Goal: Task Accomplishment & Management: Complete application form

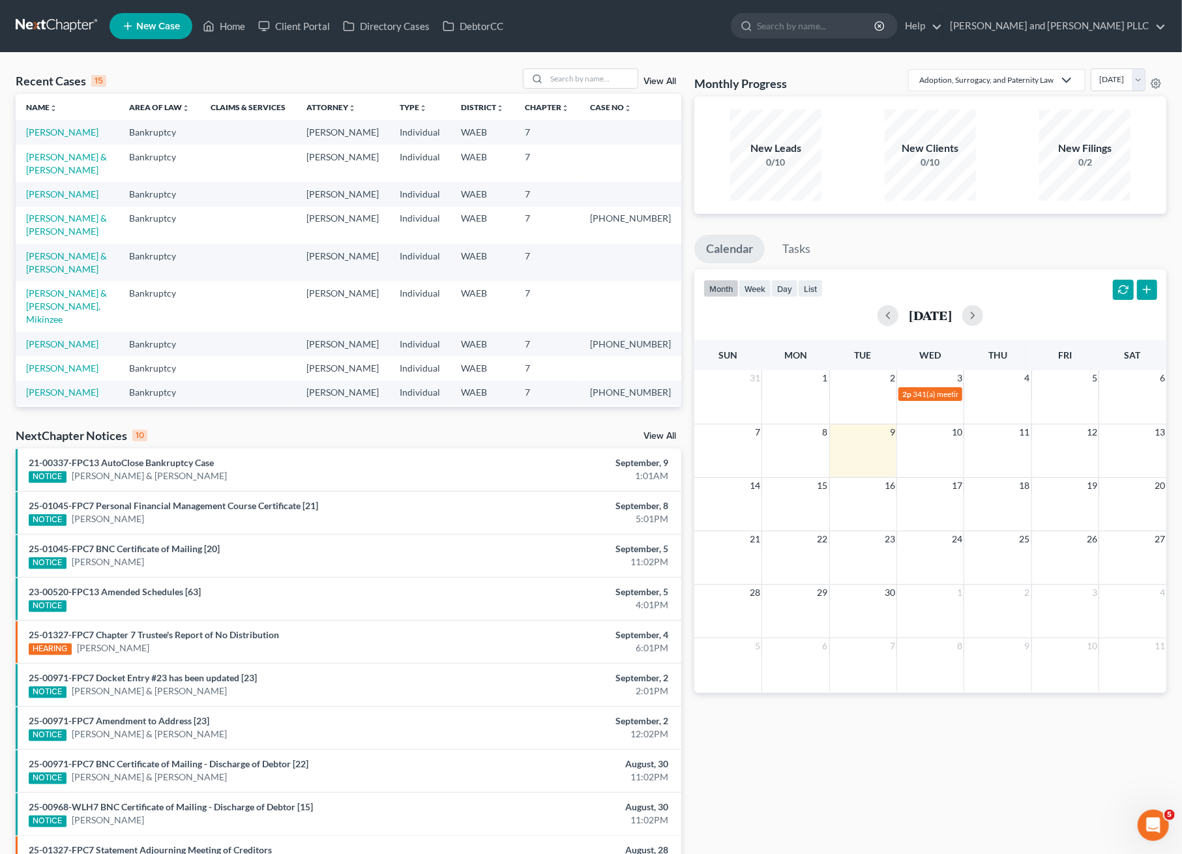
click at [151, 22] on span "New Case" at bounding box center [158, 27] width 44 height 10
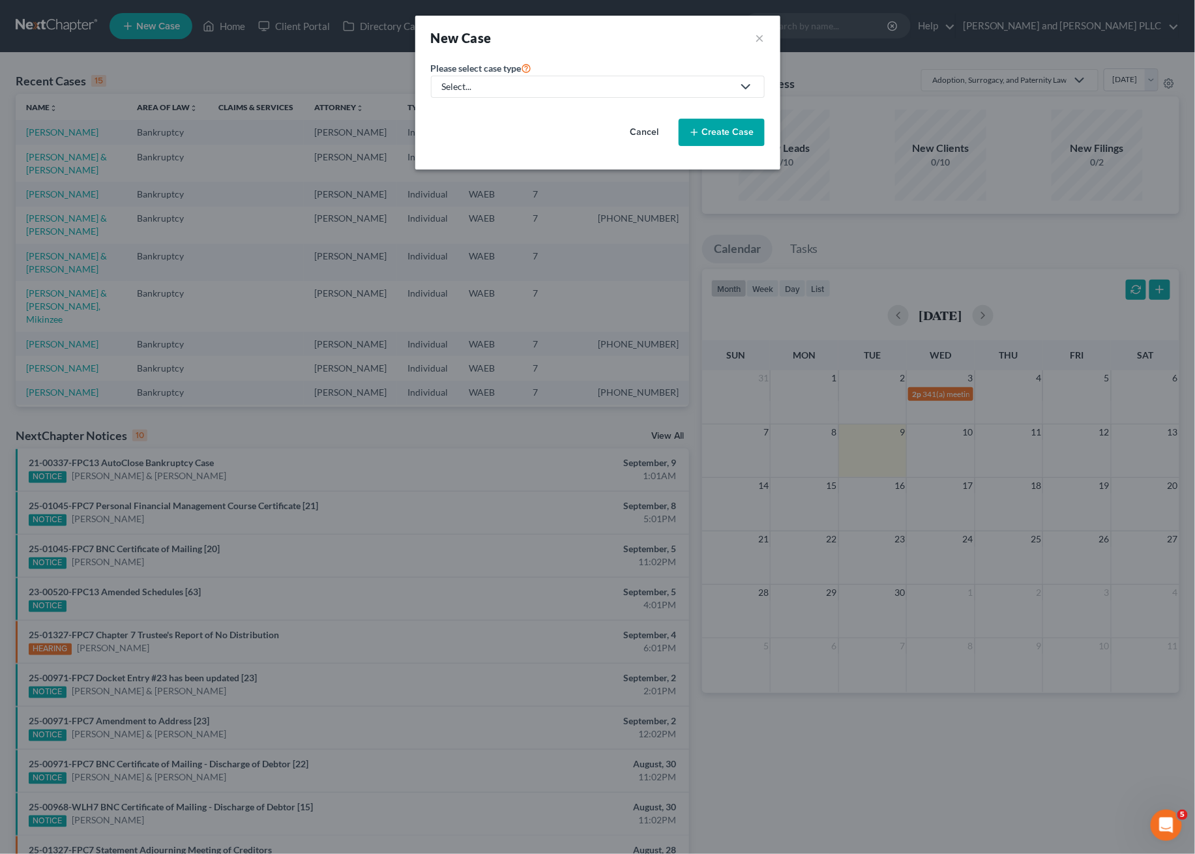
click at [733, 93] on icon at bounding box center [743, 87] width 21 height 16
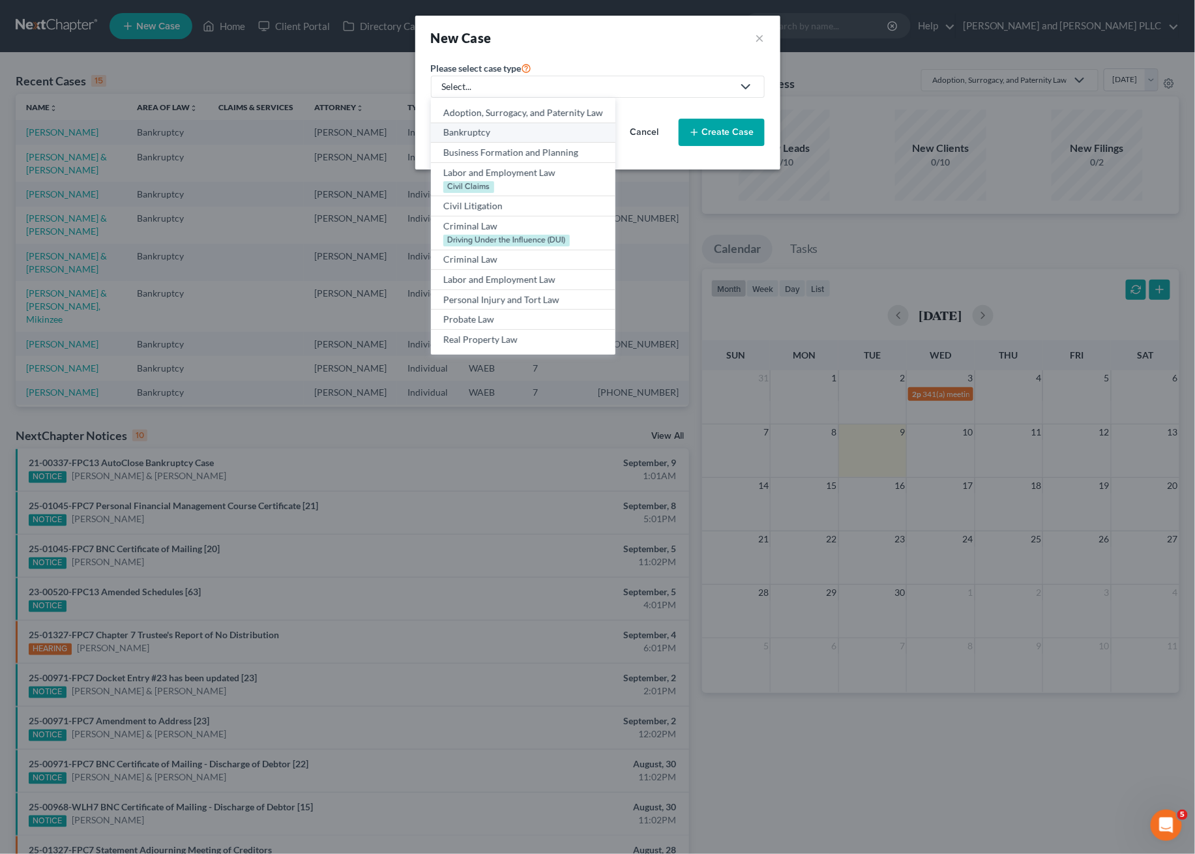
click at [480, 133] on div "Bankruptcy" at bounding box center [523, 132] width 160 height 13
select select "86"
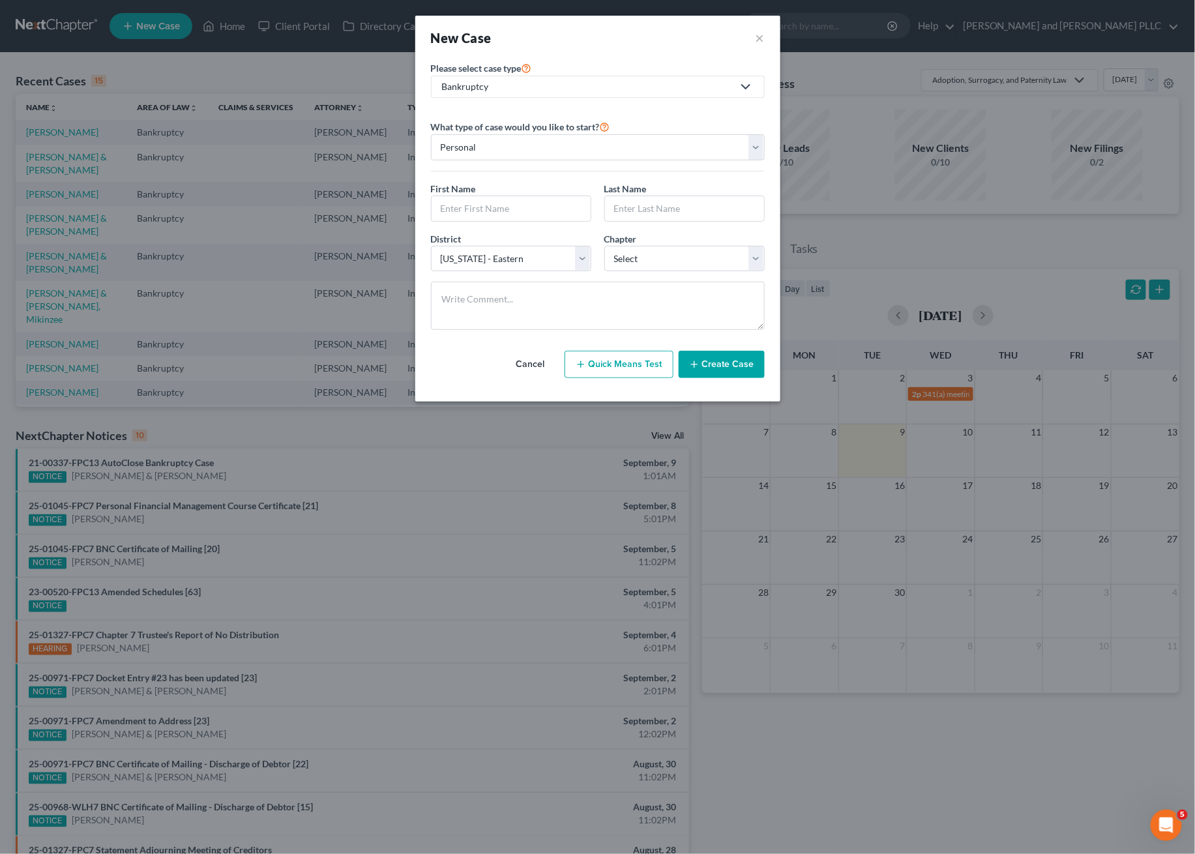
click at [594, 374] on button "Quick Means Test" at bounding box center [618, 364] width 109 height 27
select select "50"
select select "0"
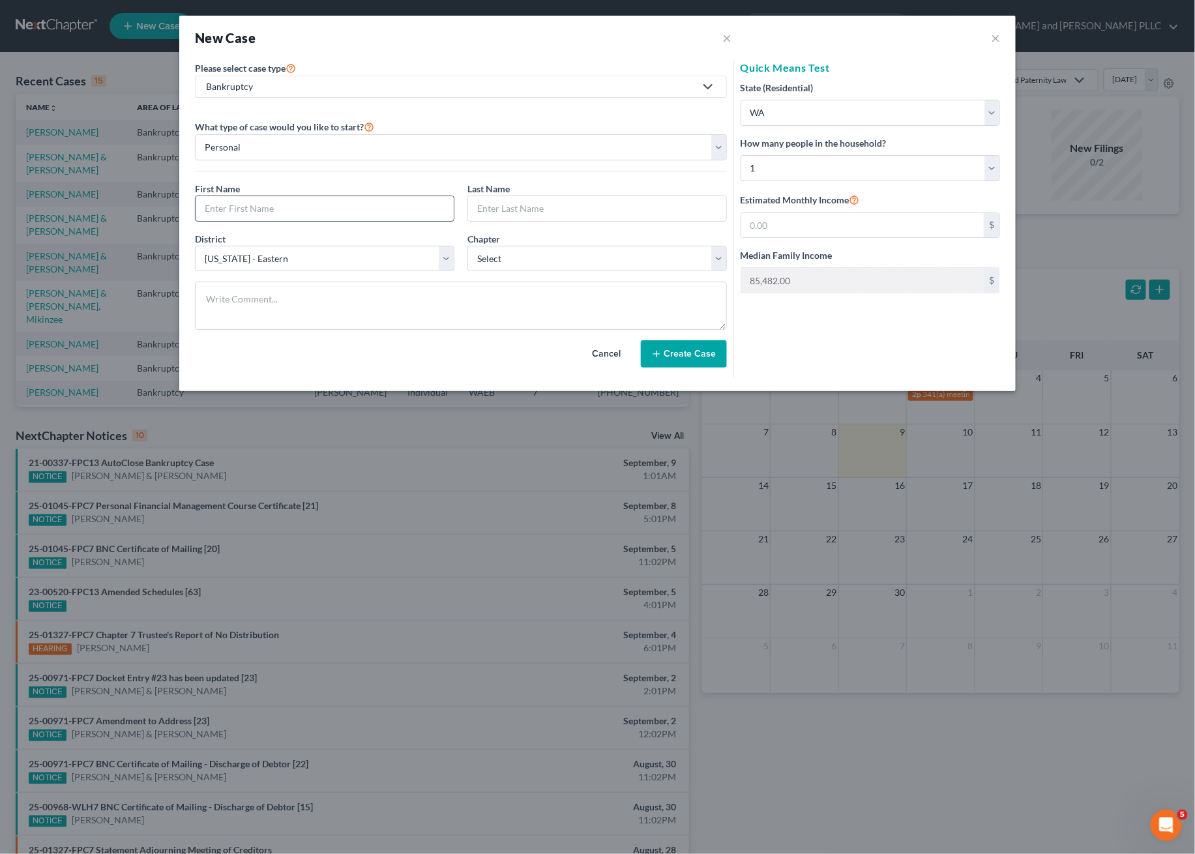
click at [265, 209] on input "text" at bounding box center [325, 208] width 258 height 25
type input "[PERSON_NAME]"
click at [531, 259] on select "Select 7 11 12 13" at bounding box center [596, 259] width 259 height 26
select select "0"
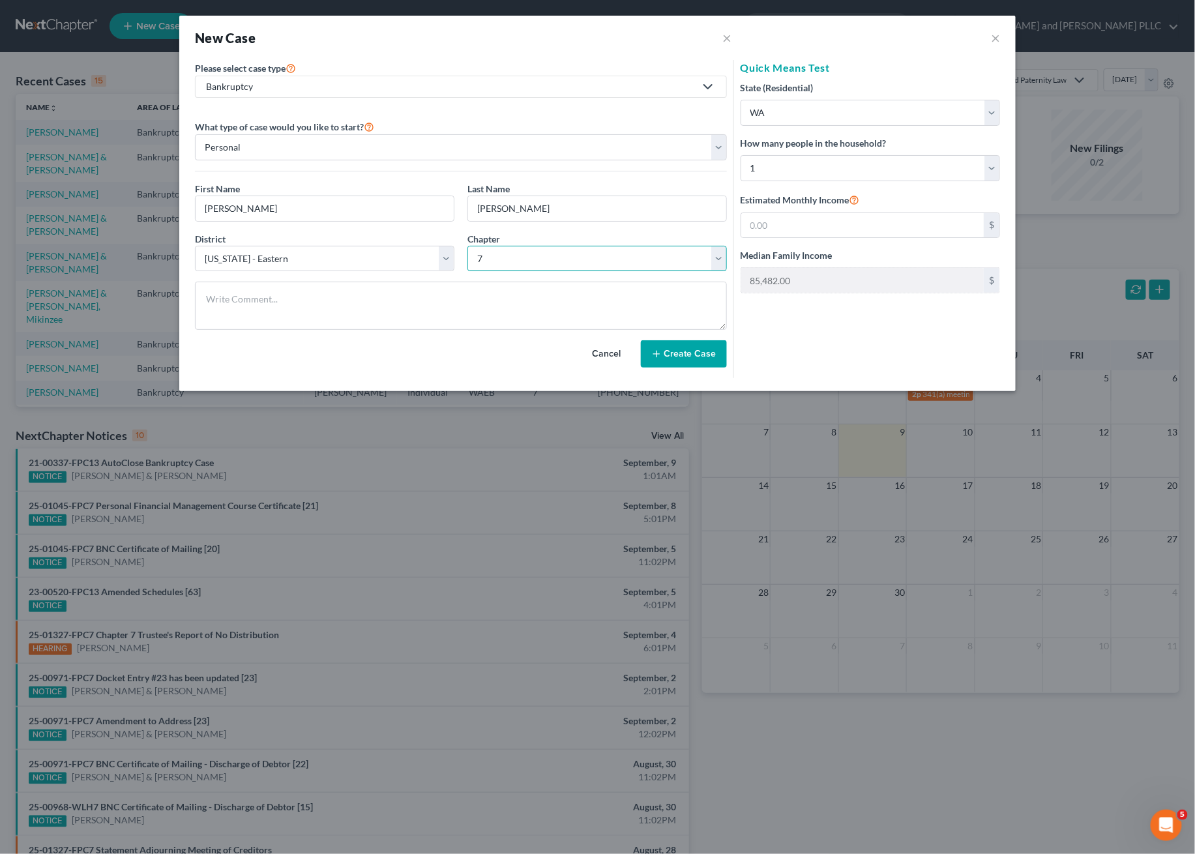
click at [467, 246] on select "Select 7 11 12 13" at bounding box center [596, 259] width 259 height 26
click at [798, 236] on input "text" at bounding box center [862, 225] width 242 height 25
drag, startPoint x: 855, startPoint y: 198, endPoint x: 832, endPoint y: 214, distance: 28.6
click at [832, 214] on div "Estimated Monthly Income $" at bounding box center [869, 215] width 259 height 47
click at [828, 222] on input "text" at bounding box center [862, 225] width 242 height 25
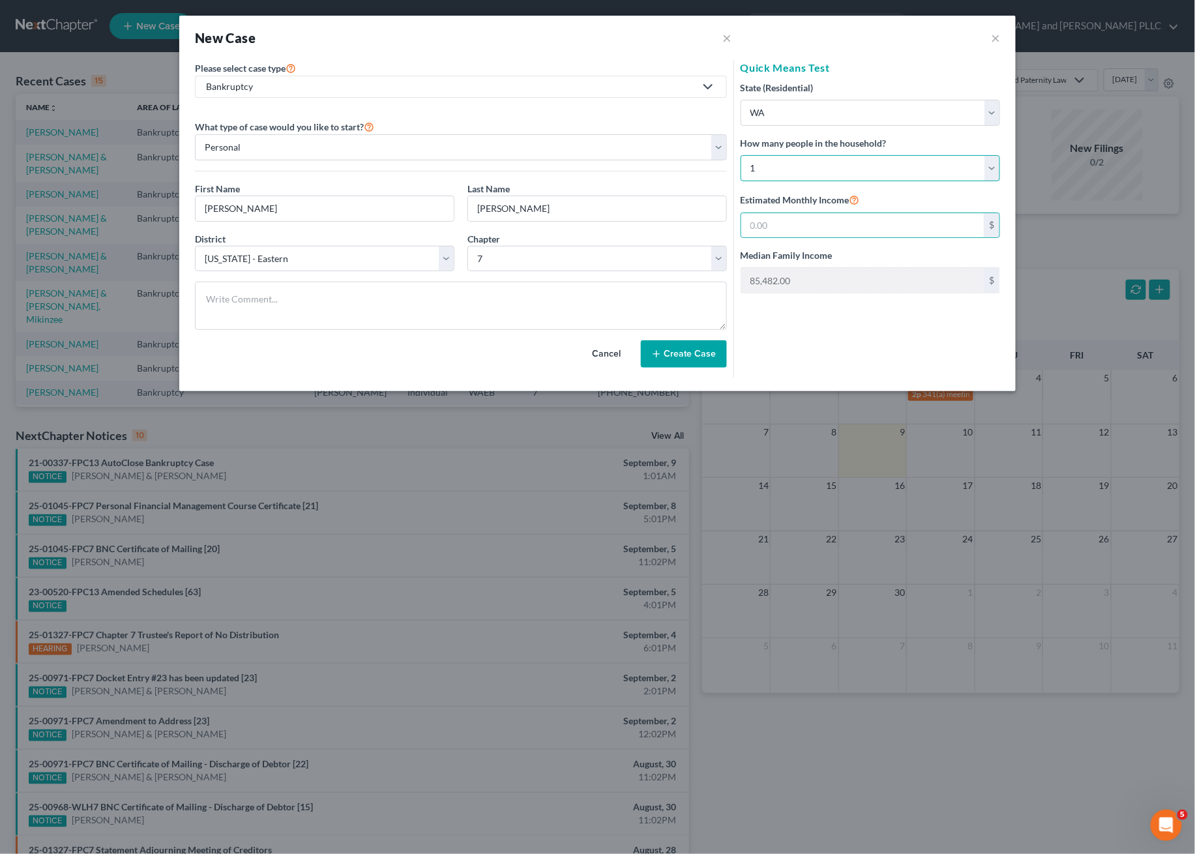
click at [884, 167] on select "Select 1 2 3 4 5 6 7 8 9 10 11 12 13 14 15 16 17 18 19 20" at bounding box center [869, 168] width 259 height 26
select select "1"
click at [740, 155] on select "Select 1 2 3 4 5 6 7 8 9 10 11 12 13 14 15 16 17 18 19 20" at bounding box center [869, 168] width 259 height 26
type input "102,797.00"
click at [803, 226] on input "text" at bounding box center [862, 225] width 242 height 25
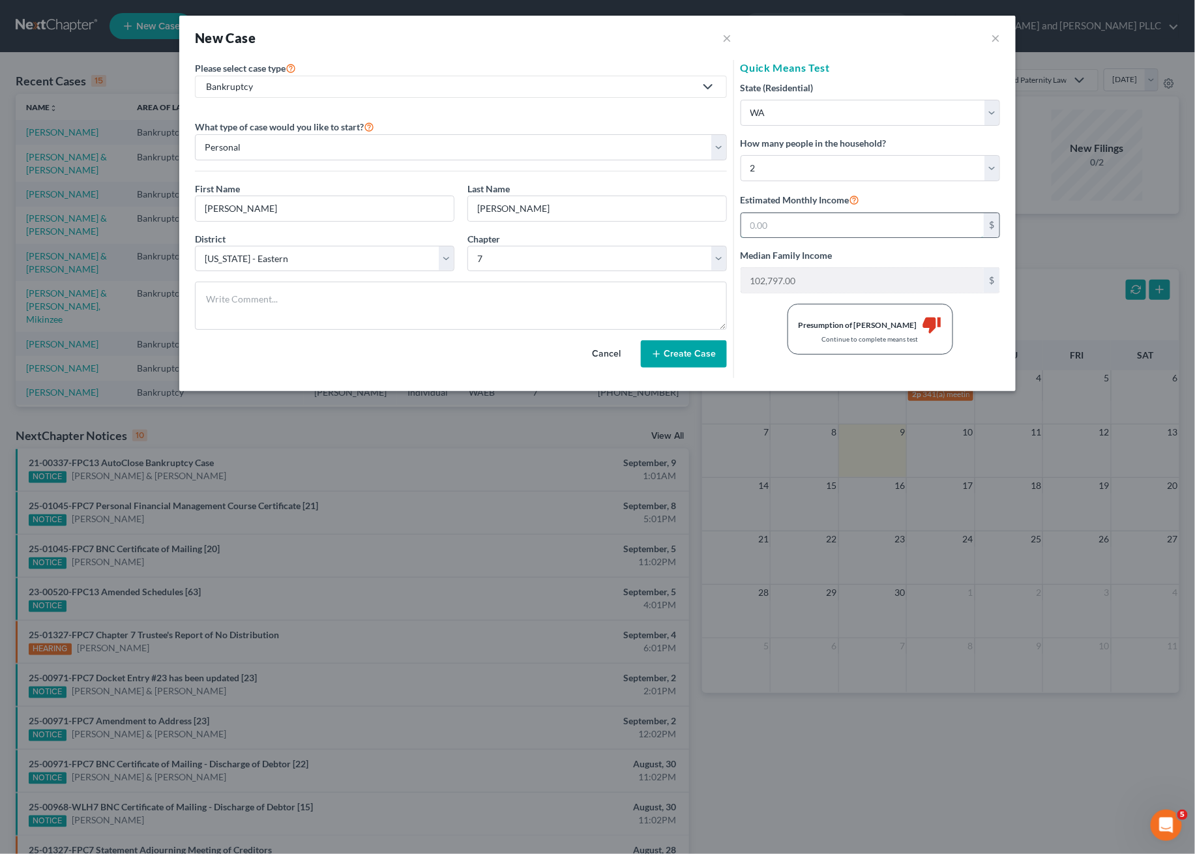
click at [811, 219] on input "text" at bounding box center [862, 225] width 242 height 25
type input "18,000"
click at [392, 308] on textarea at bounding box center [461, 306] width 532 height 48
click at [848, 202] on label "Estimated Monthly Income" at bounding box center [799, 200] width 119 height 16
click at [856, 197] on icon at bounding box center [854, 199] width 10 height 12
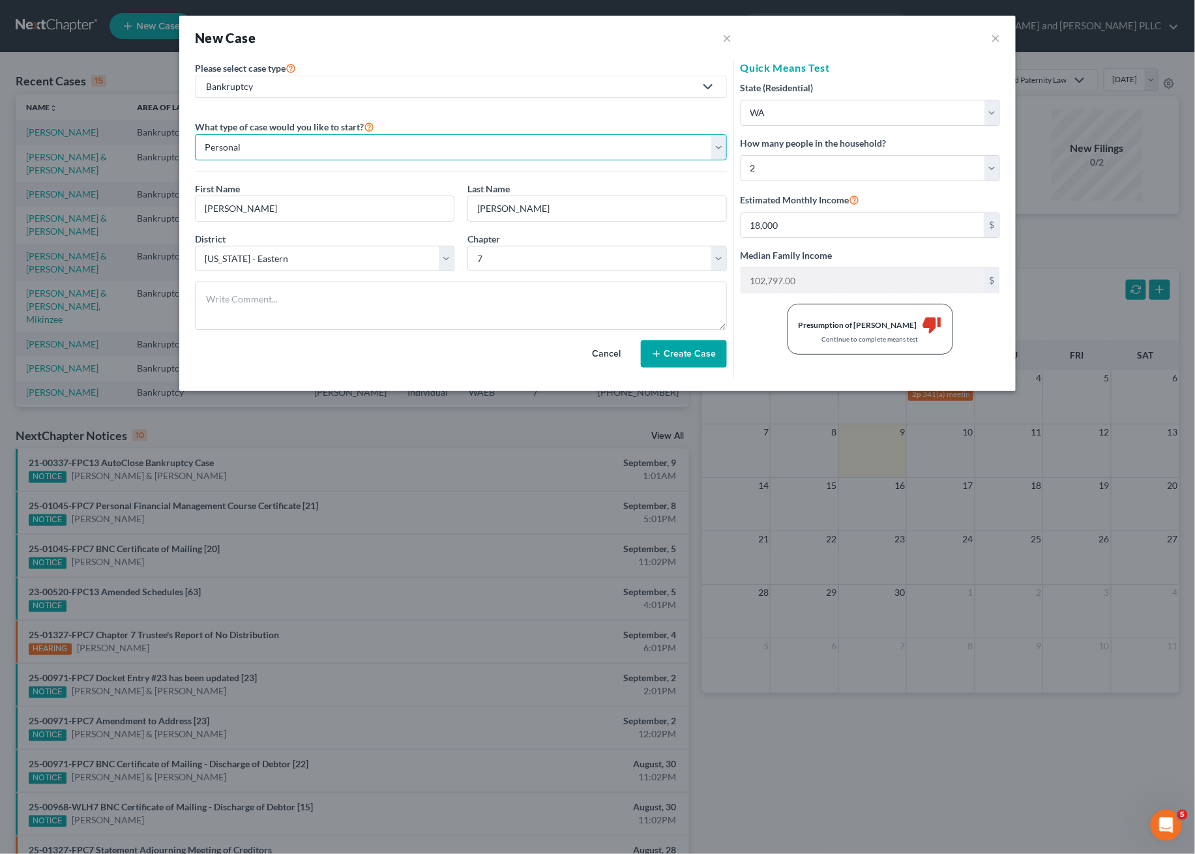
click at [306, 147] on select "Personal Business" at bounding box center [461, 147] width 532 height 26
click at [822, 247] on div "State (Residential) * State [US_STATE] AK AR AZ CA CO CT DE DC [GEOGRAPHIC_DATA…" at bounding box center [869, 218] width 259 height 274
click at [807, 226] on input "18,000" at bounding box center [862, 225] width 242 height 25
drag, startPoint x: 811, startPoint y: 138, endPoint x: 804, endPoint y: 170, distance: 32.9
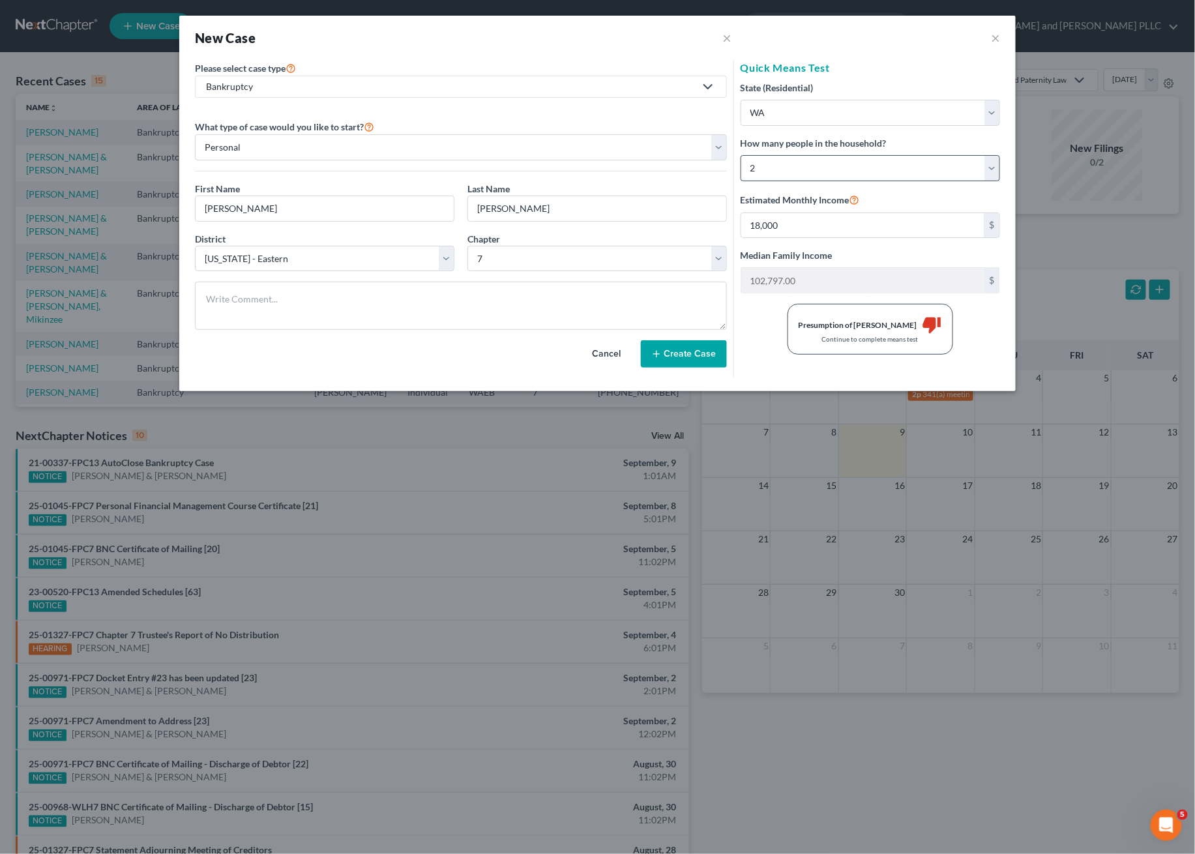
click at [810, 151] on div "How many people in the household? Select 1 2 3 4 5 6 7 8 9 10 11 12 13 14 15 16…" at bounding box center [869, 158] width 259 height 45
click at [801, 174] on select "Select 1 2 3 4 5 6 7 8 9 10 11 12 13 14 15 16 17 18 19 20" at bounding box center [869, 168] width 259 height 26
select select "2"
click at [740, 155] on select "Select 1 2 3 4 5 6 7 8 9 10 11 12 13 14 15 16 17 18 19 20" at bounding box center [869, 168] width 259 height 26
type input "124,869.00"
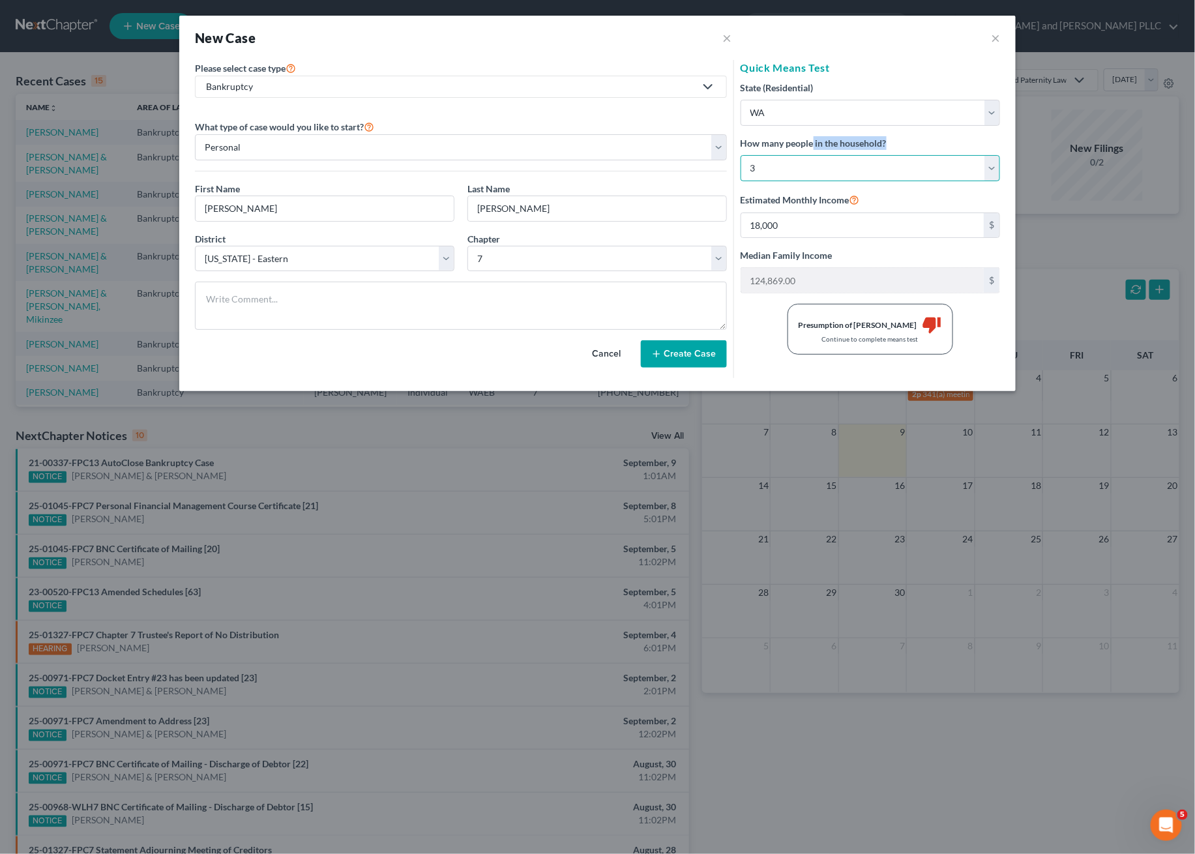
click at [806, 173] on select "Select 1 2 3 4 5 6 7 8 9 10 11 12 13 14 15 16 17 18 19 20" at bounding box center [869, 168] width 259 height 26
select select "3"
click at [740, 155] on select "Select 1 2 3 4 5 6 7 8 9 10 11 12 13 14 15 16 17 18 19 20" at bounding box center [869, 168] width 259 height 26
type input "145,341.00"
click at [806, 167] on select "Select 1 2 3 4 5 6 7 8 9 10 11 12 13 14 15 16 17 18 19 20" at bounding box center [869, 168] width 259 height 26
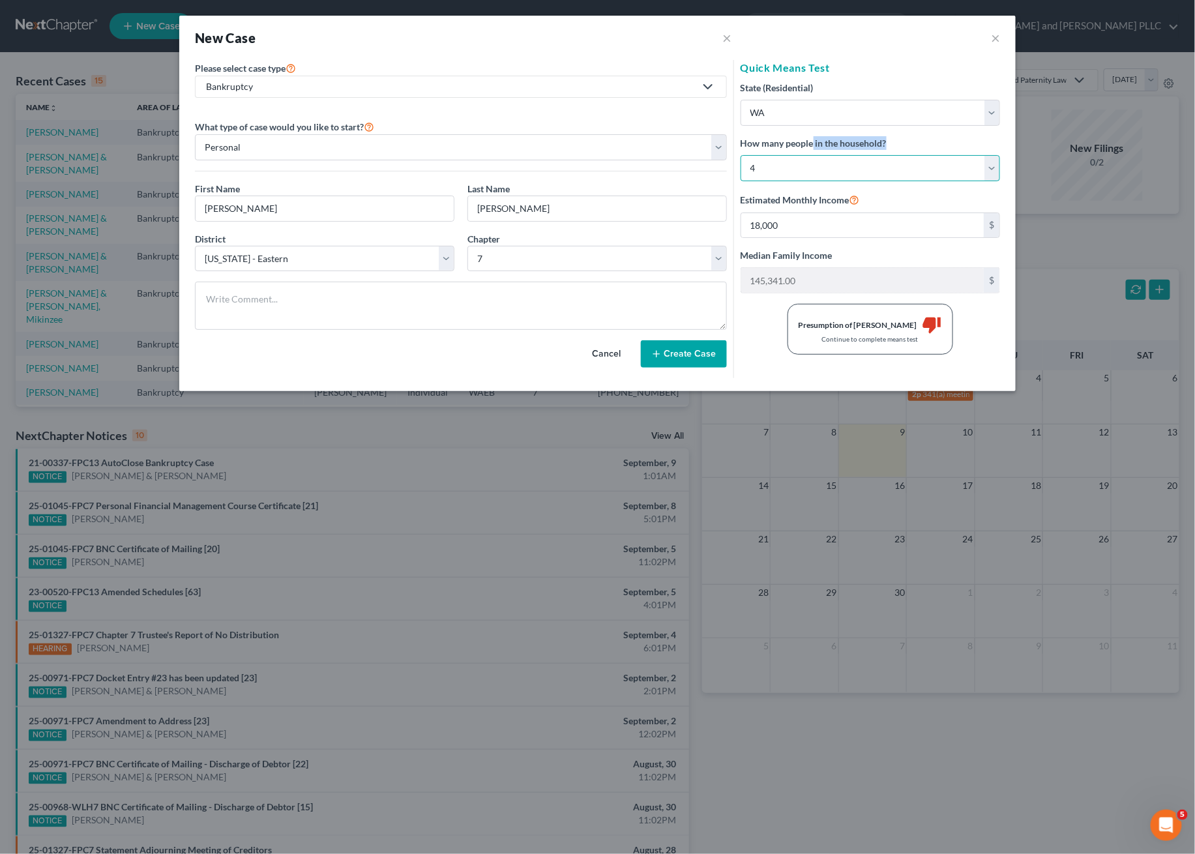
select select "2"
click at [740, 155] on select "Select 1 2 3 4 5 6 7 8 9 10 11 12 13 14 15 16 17 18 19 20" at bounding box center [869, 168] width 259 height 26
type input "124,869.00"
